Goal: Navigation & Orientation: Find specific page/section

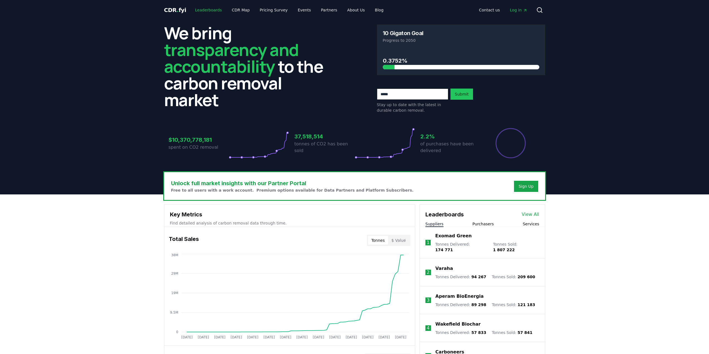
click at [207, 9] on link "Leaderboards" at bounding box center [209, 10] width 36 height 10
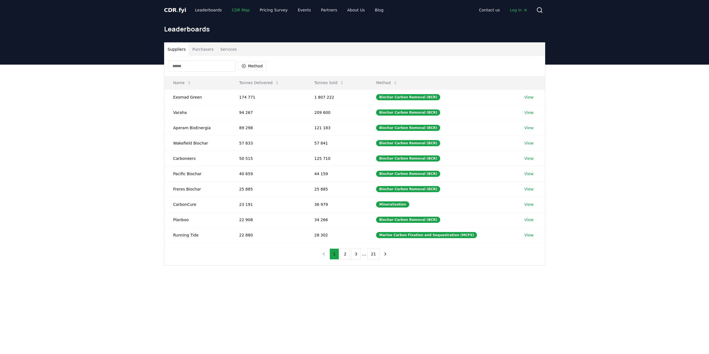
click at [239, 9] on link "CDR Map" at bounding box center [240, 10] width 27 height 10
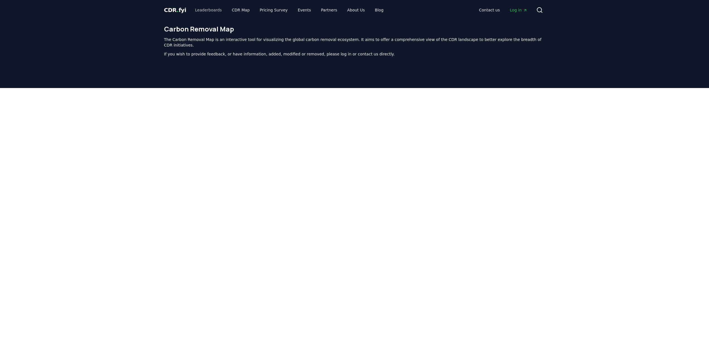
click at [210, 12] on div "CDR . fyi Leaderboards CDR Map Pricing Survey Events Partners About Us Blog Con…" at bounding box center [354, 261] width 709 height 523
click at [204, 11] on link "Leaderboards" at bounding box center [209, 10] width 36 height 10
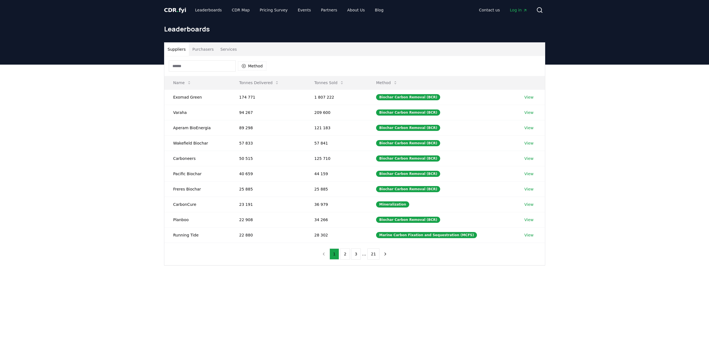
click at [515, 10] on span "Log in" at bounding box center [518, 10] width 17 height 6
